Goal: Information Seeking & Learning: Learn about a topic

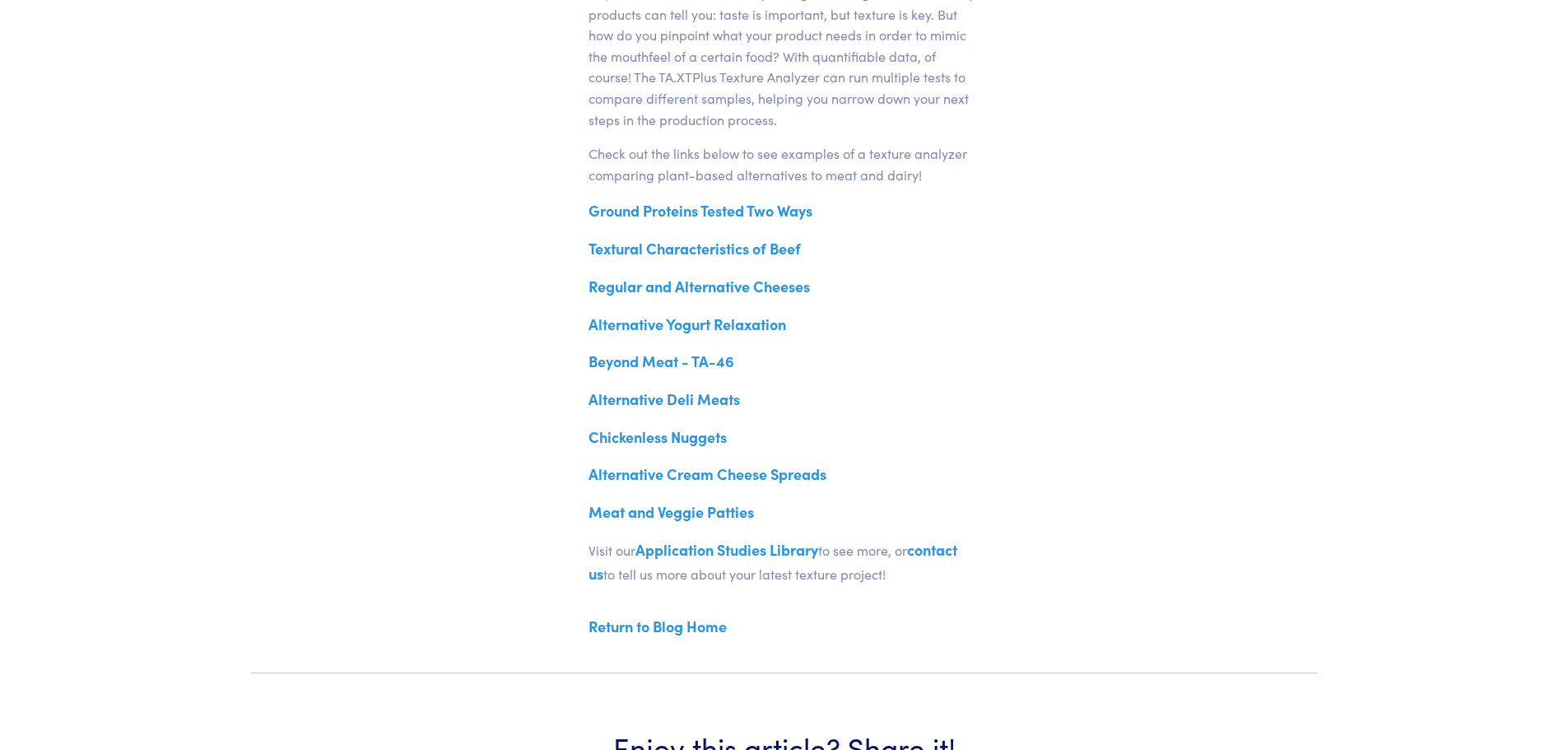
scroll to position [741, 0]
click at [771, 283] on link "Regular and Alternative Cheeses" at bounding box center [699, 284] width 221 height 20
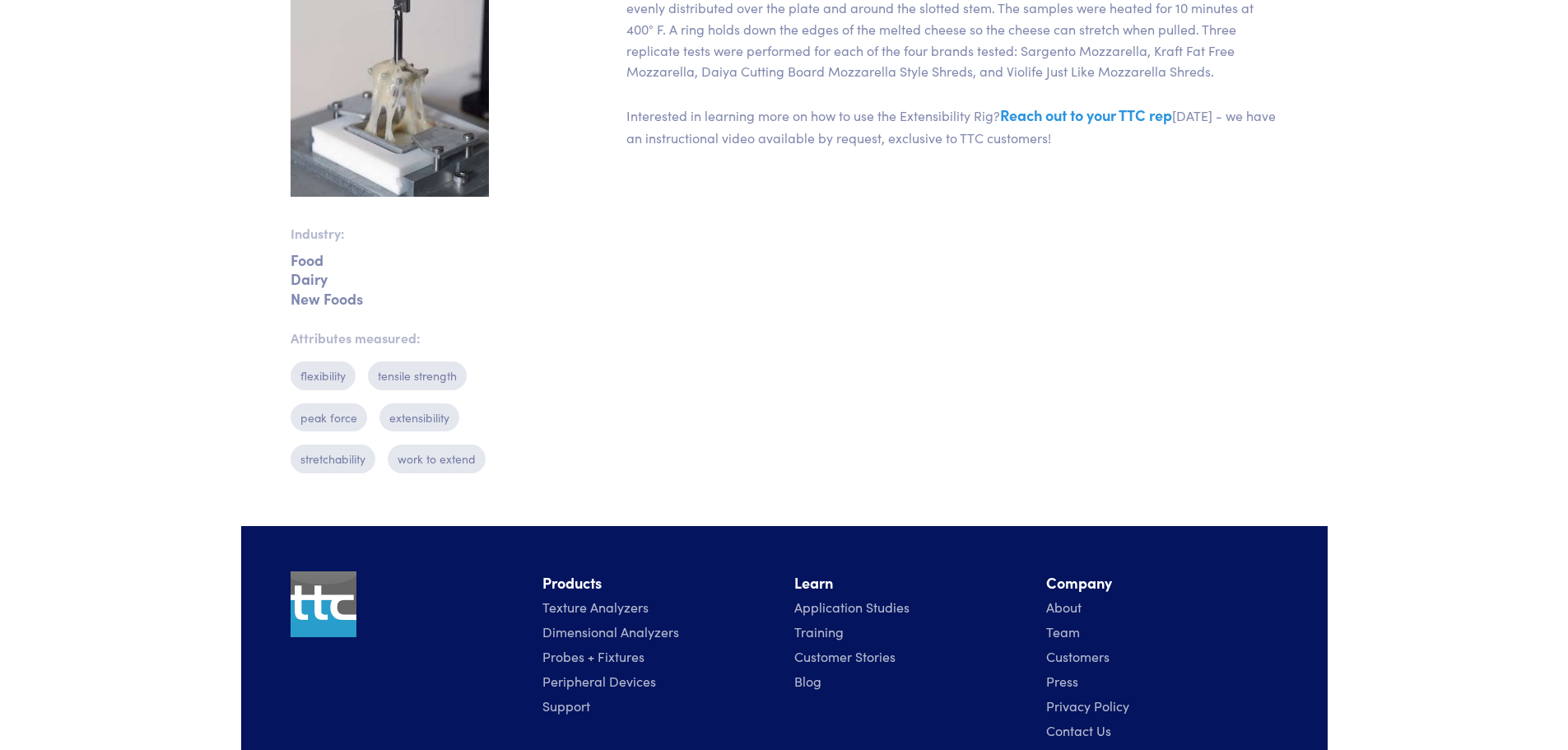
scroll to position [741, 0]
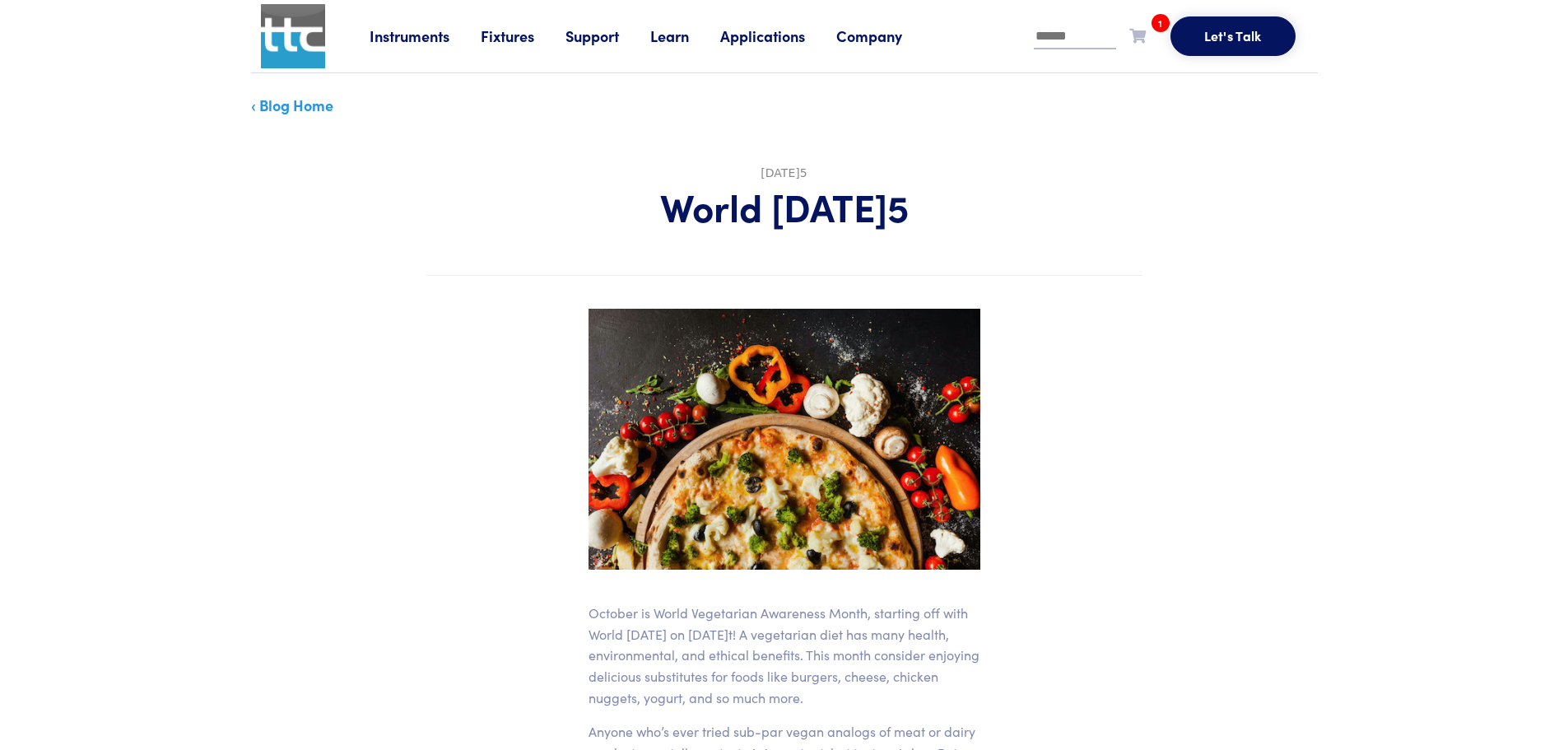
scroll to position [740, 0]
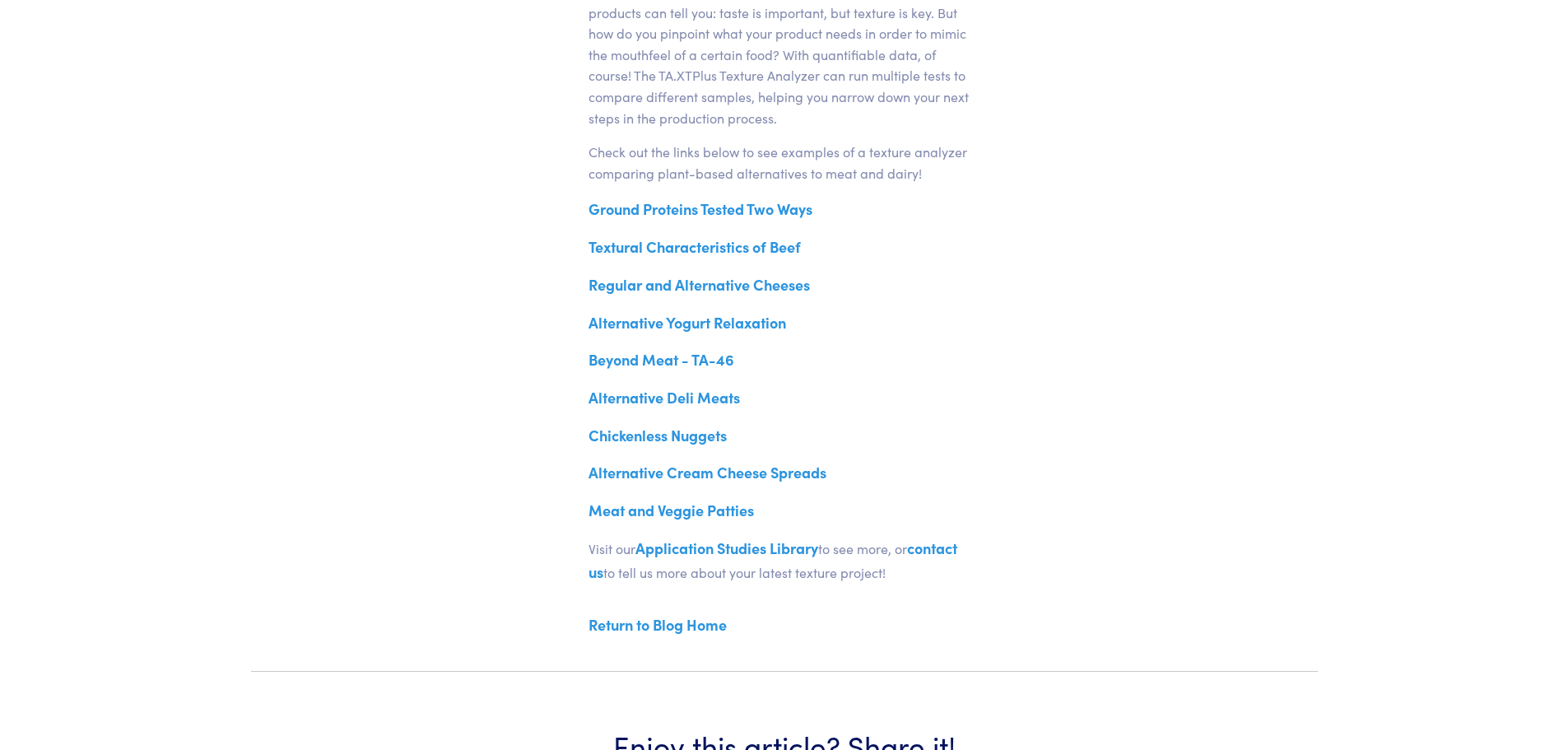
click at [731, 477] on link "Alternative Cream Cheese Spreads" at bounding box center [707, 471] width 238 height 20
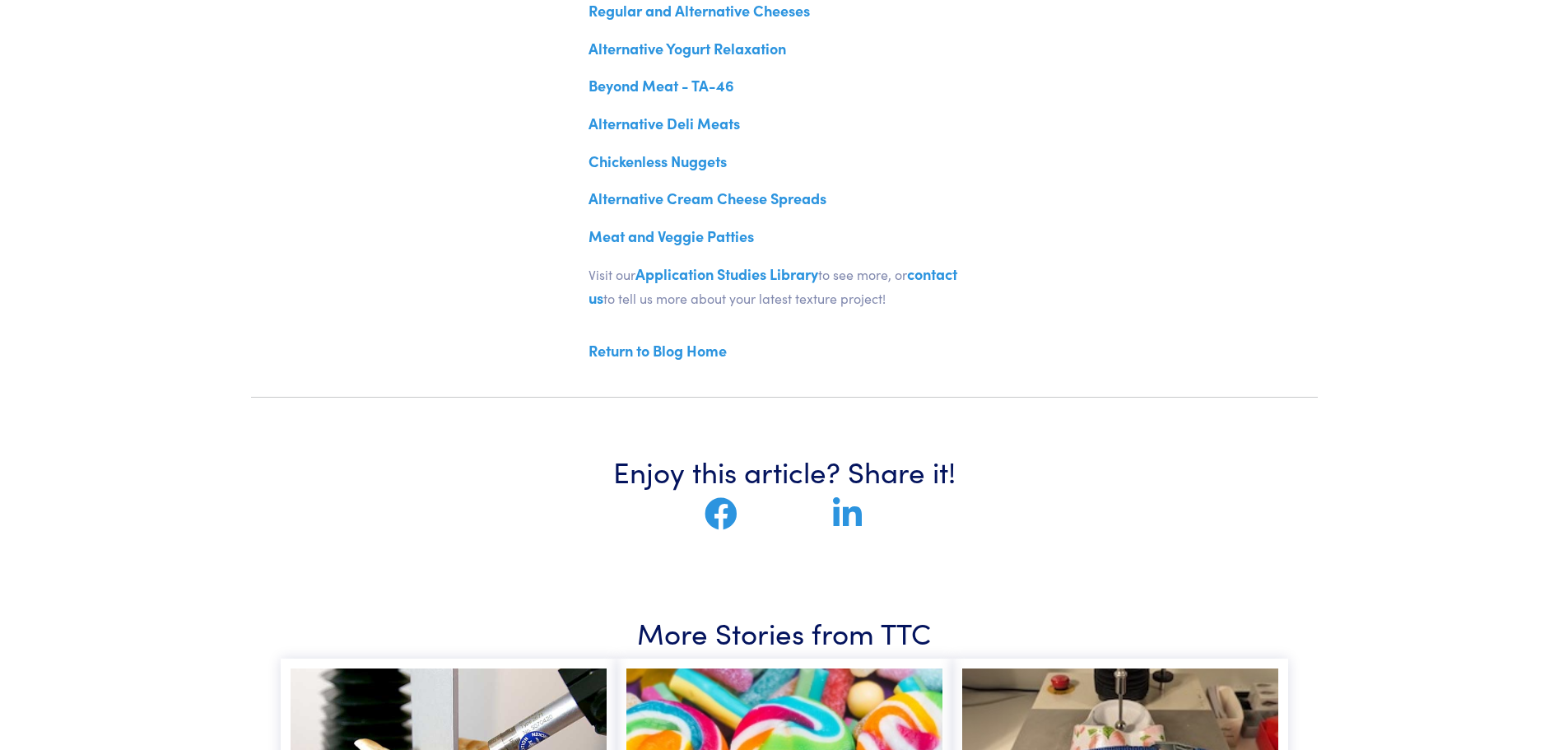
scroll to position [1068, 0]
